Goal: Browse casually

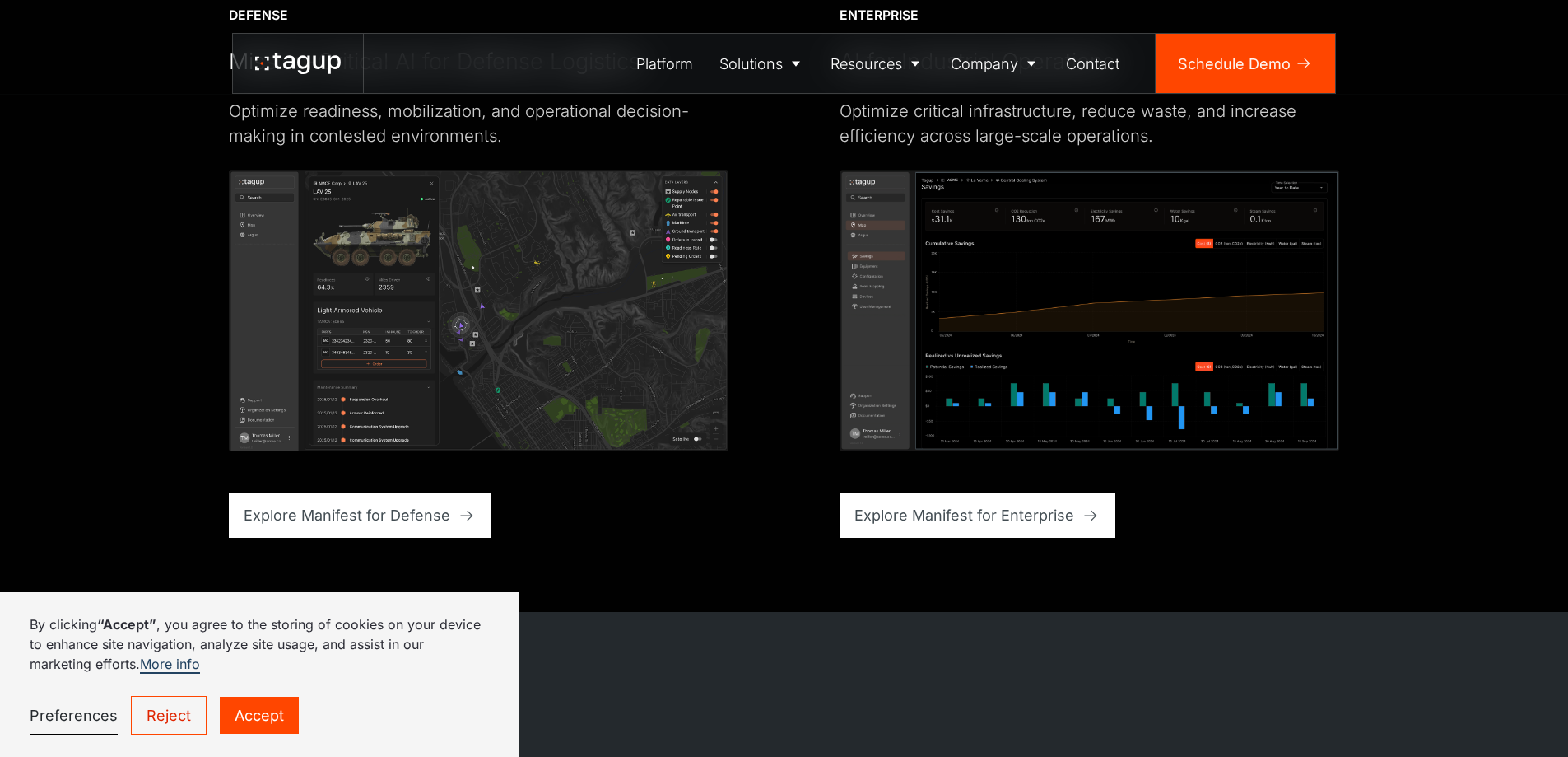
scroll to position [7028, 0]
